Goal: Task Accomplishment & Management: Manage account settings

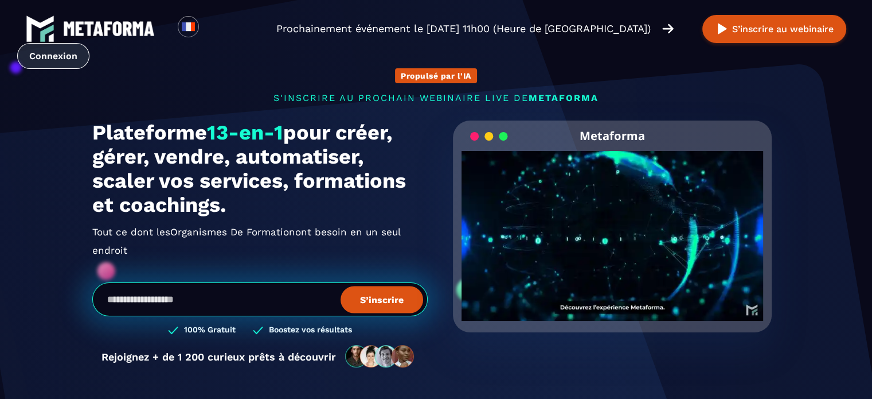
click at [57, 52] on link "Connexion" at bounding box center [53, 56] width 72 height 26
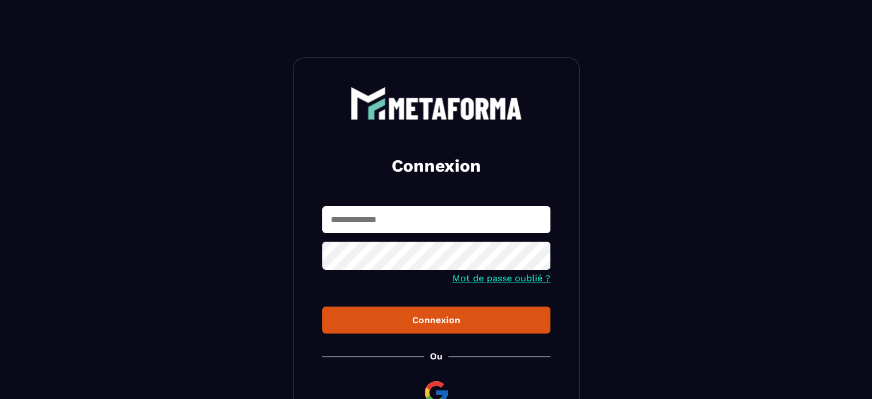
click at [342, 220] on input "text" at bounding box center [436, 219] width 228 height 27
type input "**********"
click at [434, 324] on div "Connexion" at bounding box center [437, 319] width 210 height 11
